Goal: Task Accomplishment & Management: Complete application form

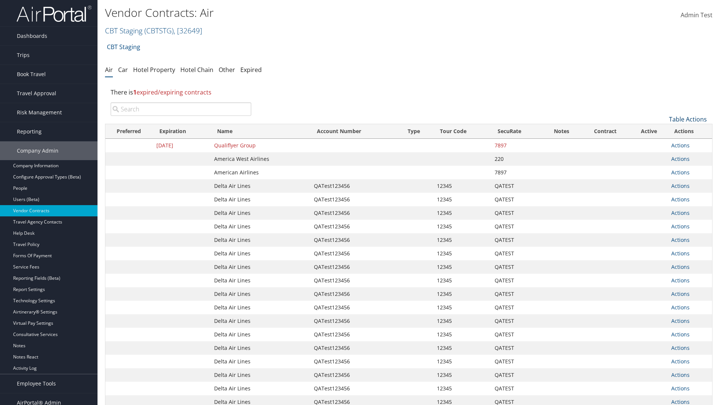
click at [687, 119] on link "Table Actions" at bounding box center [688, 119] width 38 height 8
click at [662, 131] on link "Create New Contract" at bounding box center [662, 130] width 99 height 13
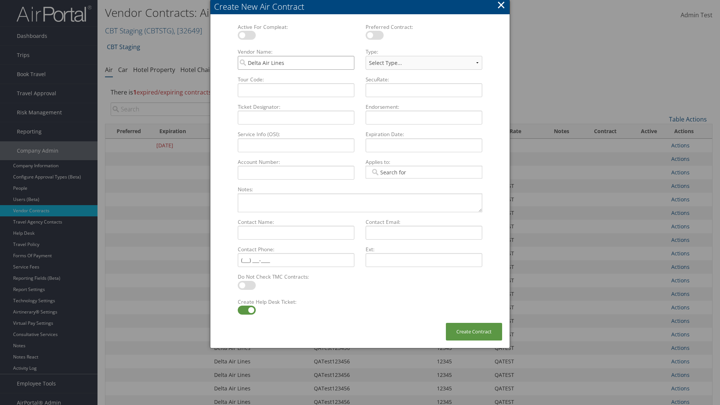
type input "Delta Air Lines"
type input "QATest123456"
type input "12345"
select select "[object Object]"
type input "QATEST"
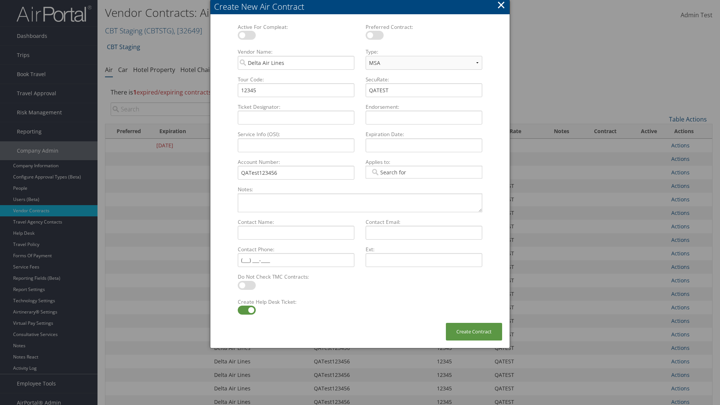
click at [246, 310] on label at bounding box center [247, 309] width 18 height 9
click at [246, 310] on input "checkbox" at bounding box center [243, 311] width 5 height 5
checkbox input "false"
click at [474, 331] on button "Create Contract" at bounding box center [474, 332] width 56 height 18
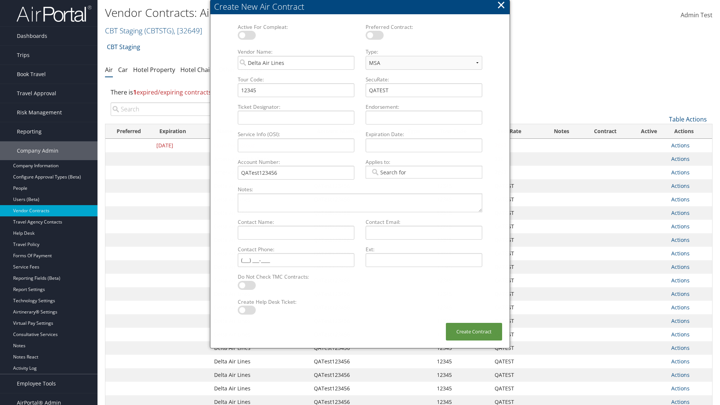
click at [181, 109] on input "search" at bounding box center [181, 108] width 141 height 13
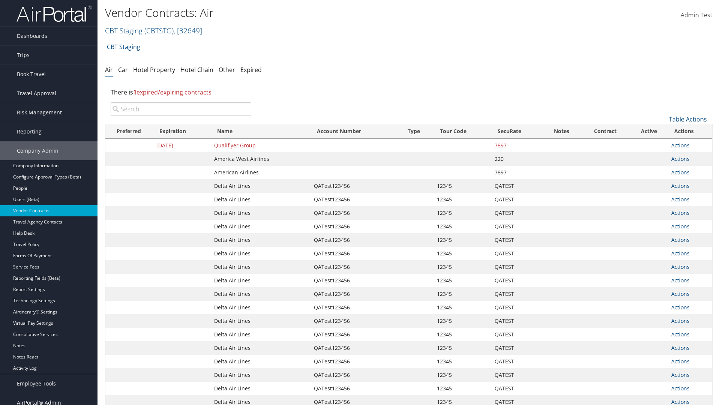
type input "QATest123456"
click at [181, 109] on input "search" at bounding box center [181, 108] width 141 height 13
type input "Delta Air Lines"
click at [181, 109] on input "search" at bounding box center [181, 108] width 141 height 13
type input "QATest123456"
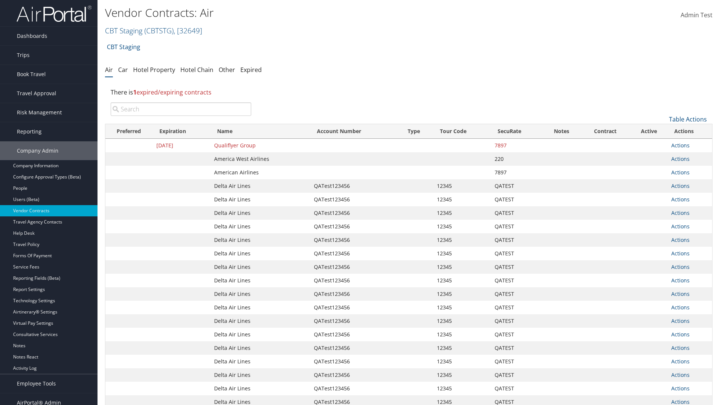
click at [181, 109] on input "search" at bounding box center [181, 108] width 141 height 13
type input "12345"
click at [181, 109] on input "search" at bounding box center [181, 108] width 141 height 13
click at [181, 109] on input "QATEST" at bounding box center [181, 108] width 141 height 13
type input "QATest123456"
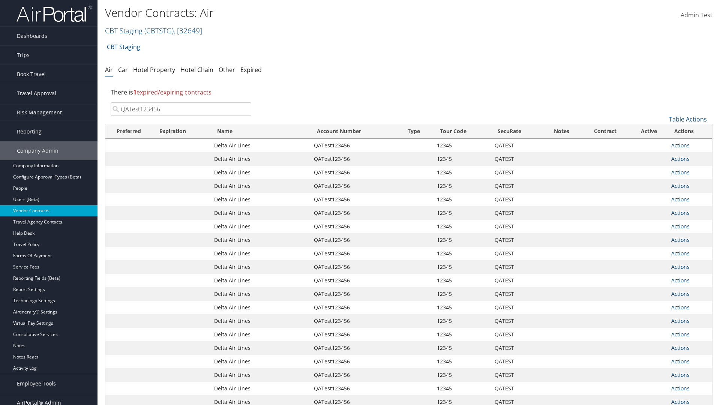
click at [680, 145] on link "Actions" at bounding box center [680, 145] width 18 height 7
click at [693, 182] on link "Delete" at bounding box center [692, 181] width 43 height 13
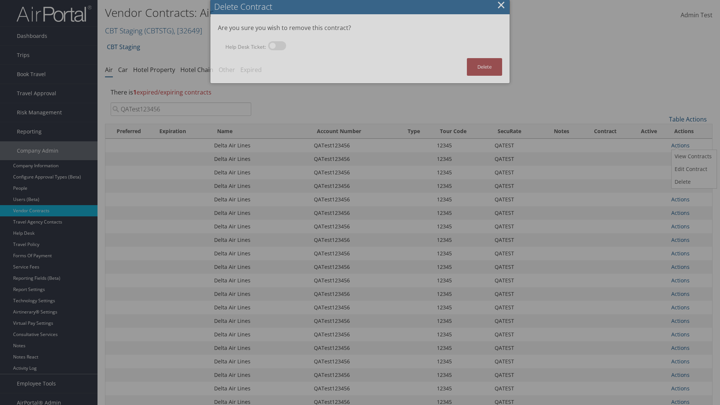
click at [484, 67] on button "Delete" at bounding box center [484, 67] width 35 height 18
